Goal: Transaction & Acquisition: Purchase product/service

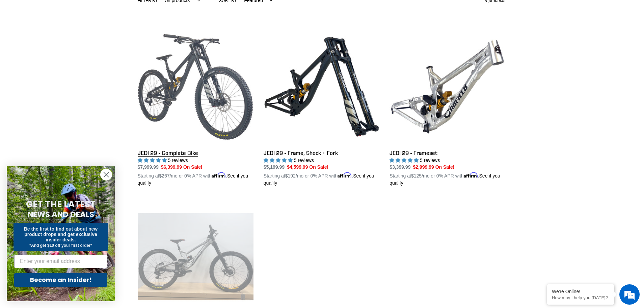
click at [179, 94] on link "JEDI 29 - Complete Bike" at bounding box center [196, 108] width 116 height 158
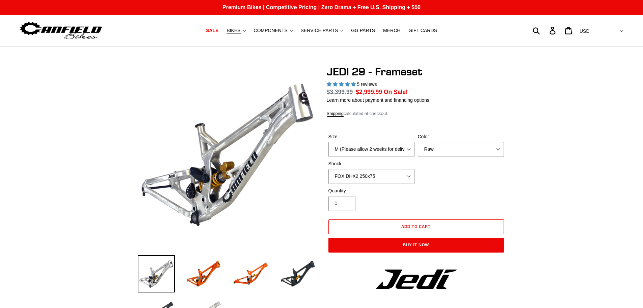
select select "highest-rating"
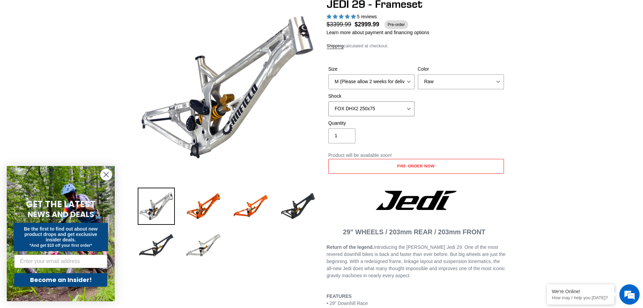
click at [399, 106] on select "No Shock FOX DHX2 250x75 RockShox Vivid Ultimate DH 250x75 EXT e-Storia LOX V3" at bounding box center [372, 108] width 86 height 15
select select "No Shock"
click at [329, 101] on select "No Shock FOX DHX2 250x75 RockShox Vivid Ultimate DH 250x75 EXT e-Storia LOX V3" at bounding box center [372, 108] width 86 height 15
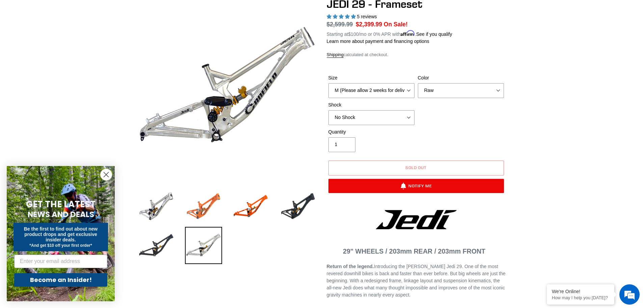
click at [200, 202] on img at bounding box center [203, 205] width 37 height 37
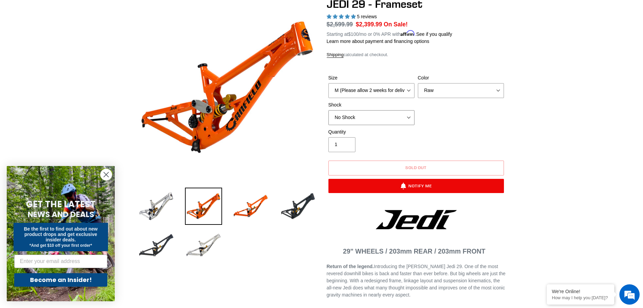
click at [368, 118] on select "No Shock FOX DHX2 250x75 RockShox Vivid Ultimate DH 250x75 EXT e-Storia LOX V3" at bounding box center [372, 117] width 86 height 15
click at [447, 81] on div "Color Orange Raw Stealth Black" at bounding box center [461, 86] width 90 height 24
click at [447, 92] on select "Orange Raw Stealth Black" at bounding box center [461, 90] width 86 height 15
click at [418, 83] on select "Orange Raw Stealth Black" at bounding box center [461, 90] width 86 height 15
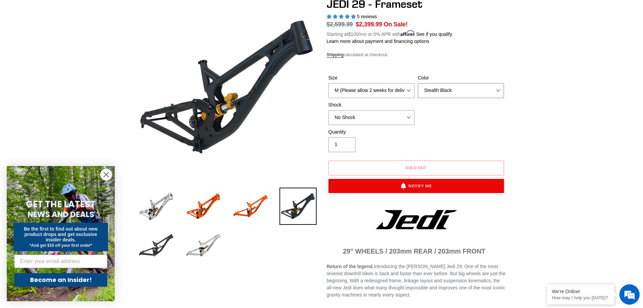
click at [437, 91] on select "Orange Raw Stealth Black" at bounding box center [461, 90] width 86 height 15
click at [418, 83] on select "Orange Raw Stealth Black" at bounding box center [461, 90] width 86 height 15
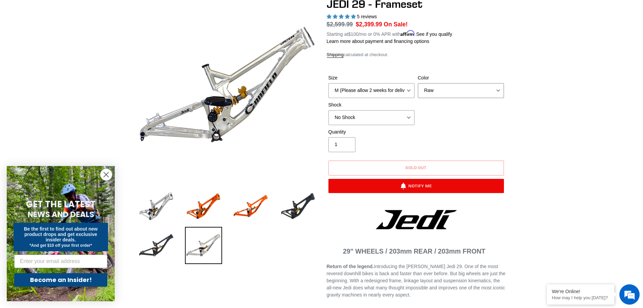
click at [434, 92] on select "Orange Raw Stealth Black" at bounding box center [461, 90] width 86 height 15
select select "Orange"
click at [418, 83] on select "Orange Raw Stealth Black" at bounding box center [461, 90] width 86 height 15
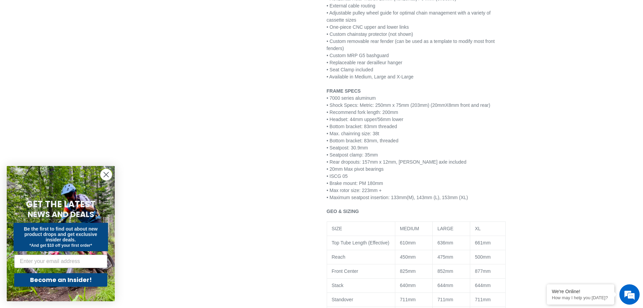
scroll to position [405, 0]
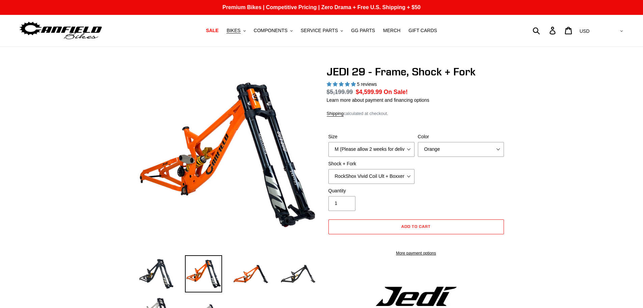
select select "highest-rating"
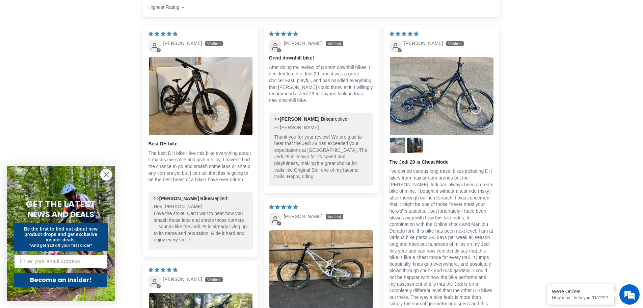
scroll to position [1250, 0]
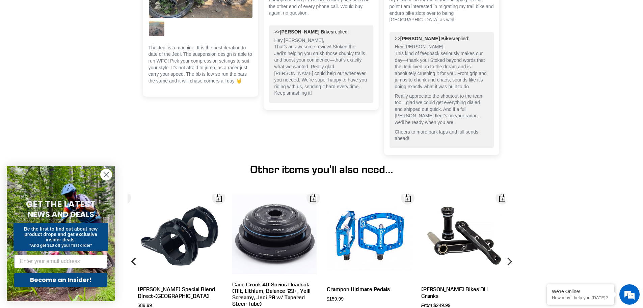
drag, startPoint x: 546, startPoint y: 142, endPoint x: 542, endPoint y: 191, distance: 49.5
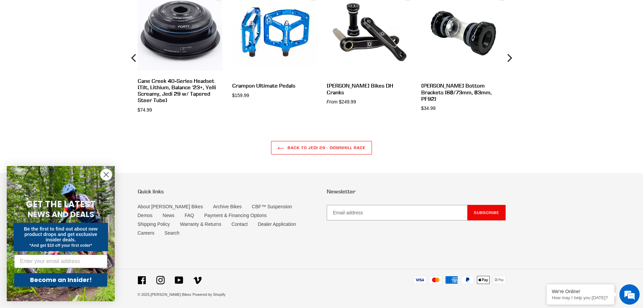
drag, startPoint x: 539, startPoint y: 61, endPoint x: 541, endPoint y: 120, distance: 59.5
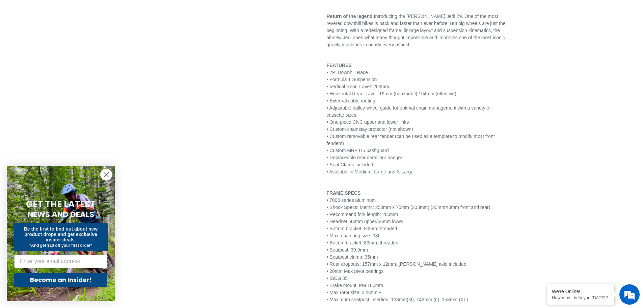
scroll to position [0, 0]
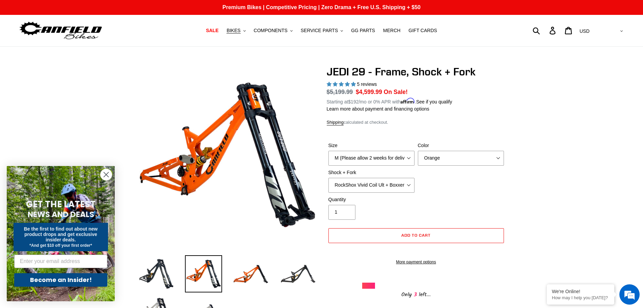
drag, startPoint x: 474, startPoint y: 236, endPoint x: 506, endPoint y: 120, distance: 121.0
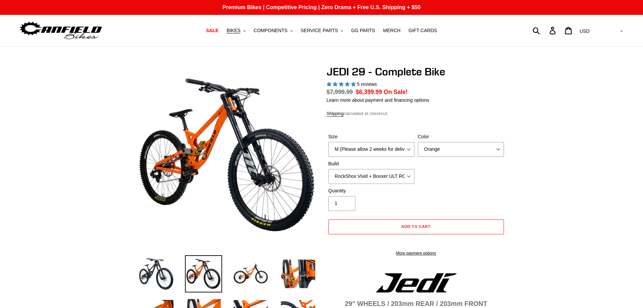
select select "highest-rating"
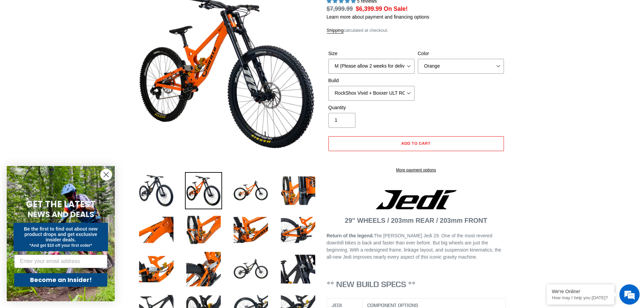
scroll to position [101, 0]
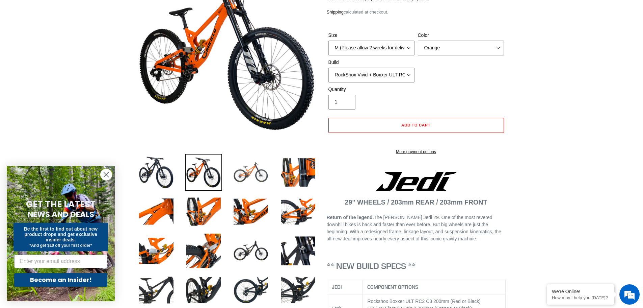
click at [245, 177] on img at bounding box center [250, 172] width 37 height 37
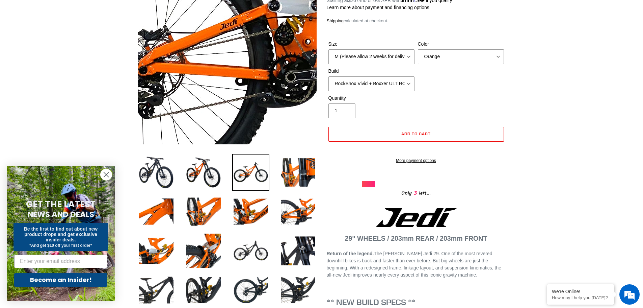
scroll to position [0, 0]
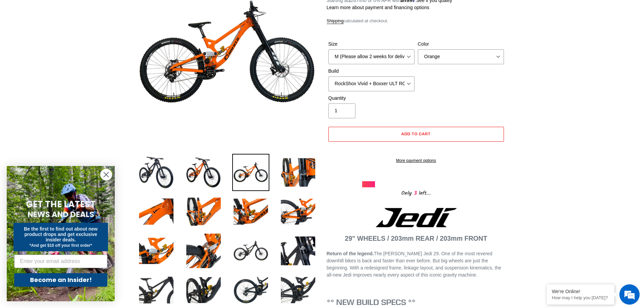
click at [103, 175] on circle "Close dialog" at bounding box center [106, 174] width 11 height 11
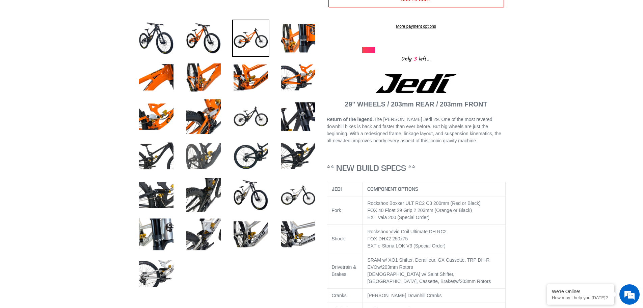
scroll to position [236, 0]
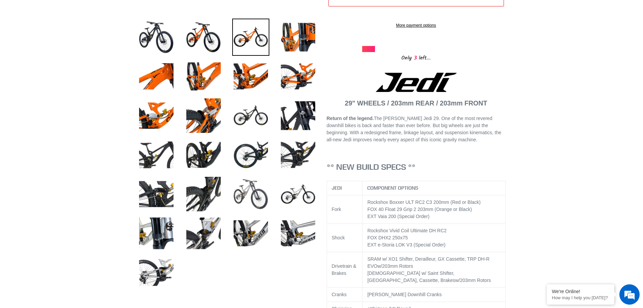
click at [246, 185] on img at bounding box center [250, 193] width 37 height 37
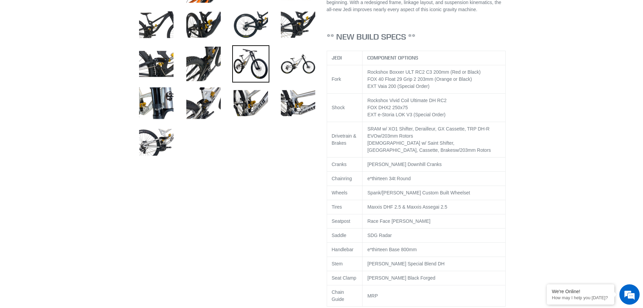
scroll to position [372, 0]
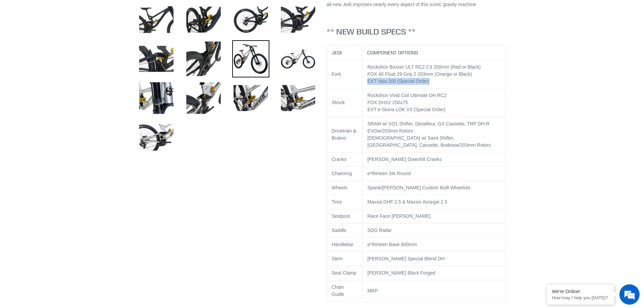
drag, startPoint x: 369, startPoint y: 89, endPoint x: 428, endPoint y: 91, distance: 59.5
click at [428, 88] on td "Rockshox Boxxer ULT RC2 C3 200mm (Red or Black) FOX 40 Float 29 Grip 2 203mm (O…" at bounding box center [434, 74] width 143 height 28
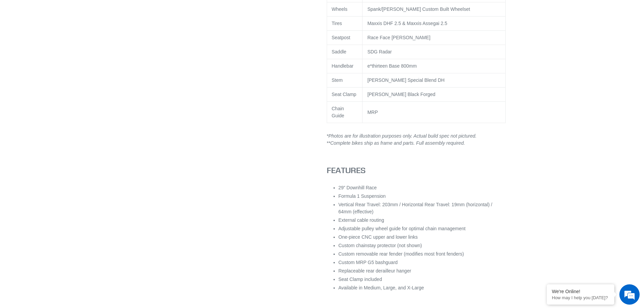
drag, startPoint x: 543, startPoint y: 52, endPoint x: 542, endPoint y: 79, distance: 27.4
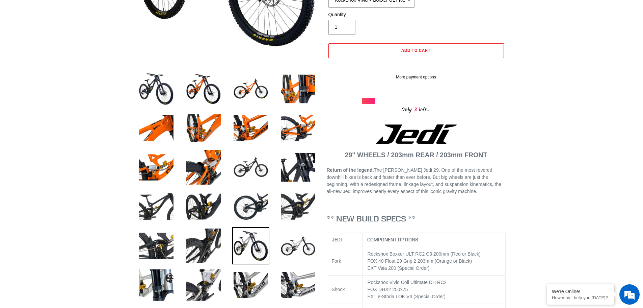
drag, startPoint x: 542, startPoint y: 79, endPoint x: 548, endPoint y: 20, distance: 60.1
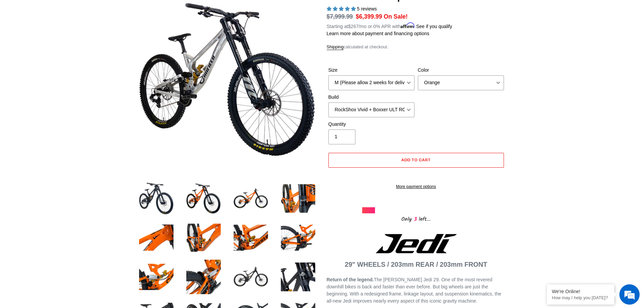
drag, startPoint x: 541, startPoint y: 31, endPoint x: 542, endPoint y: 26, distance: 4.4
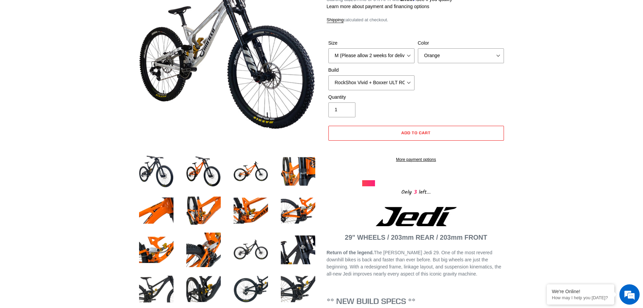
scroll to position [156, 0]
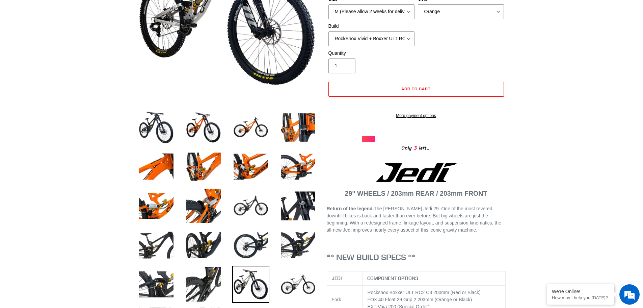
drag, startPoint x: 538, startPoint y: 63, endPoint x: 538, endPoint y: 68, distance: 4.7
